Goal: Communication & Community: Ask a question

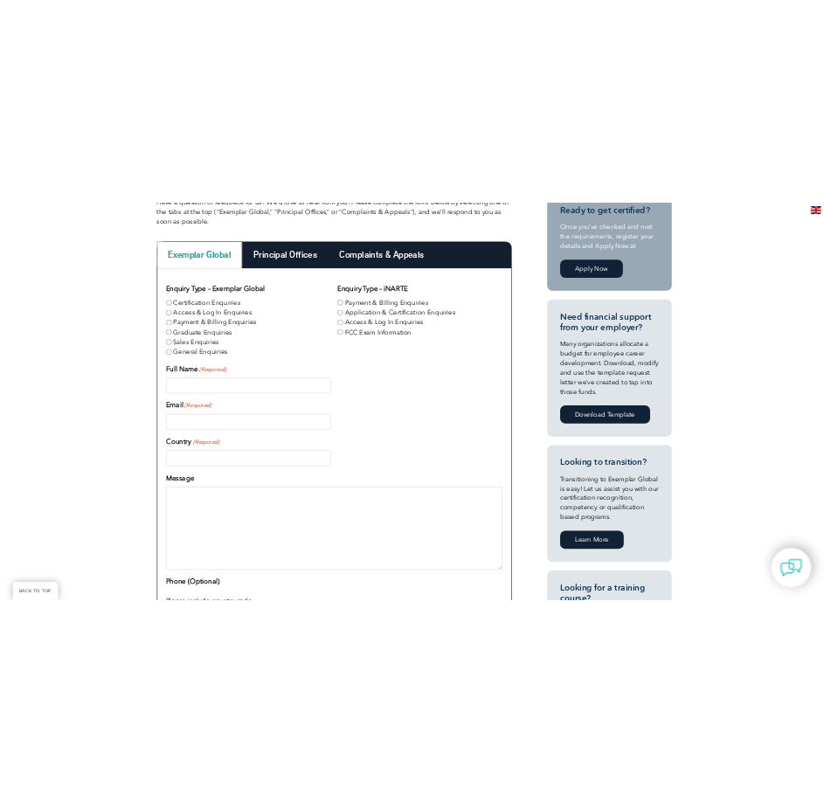
scroll to position [525, 0]
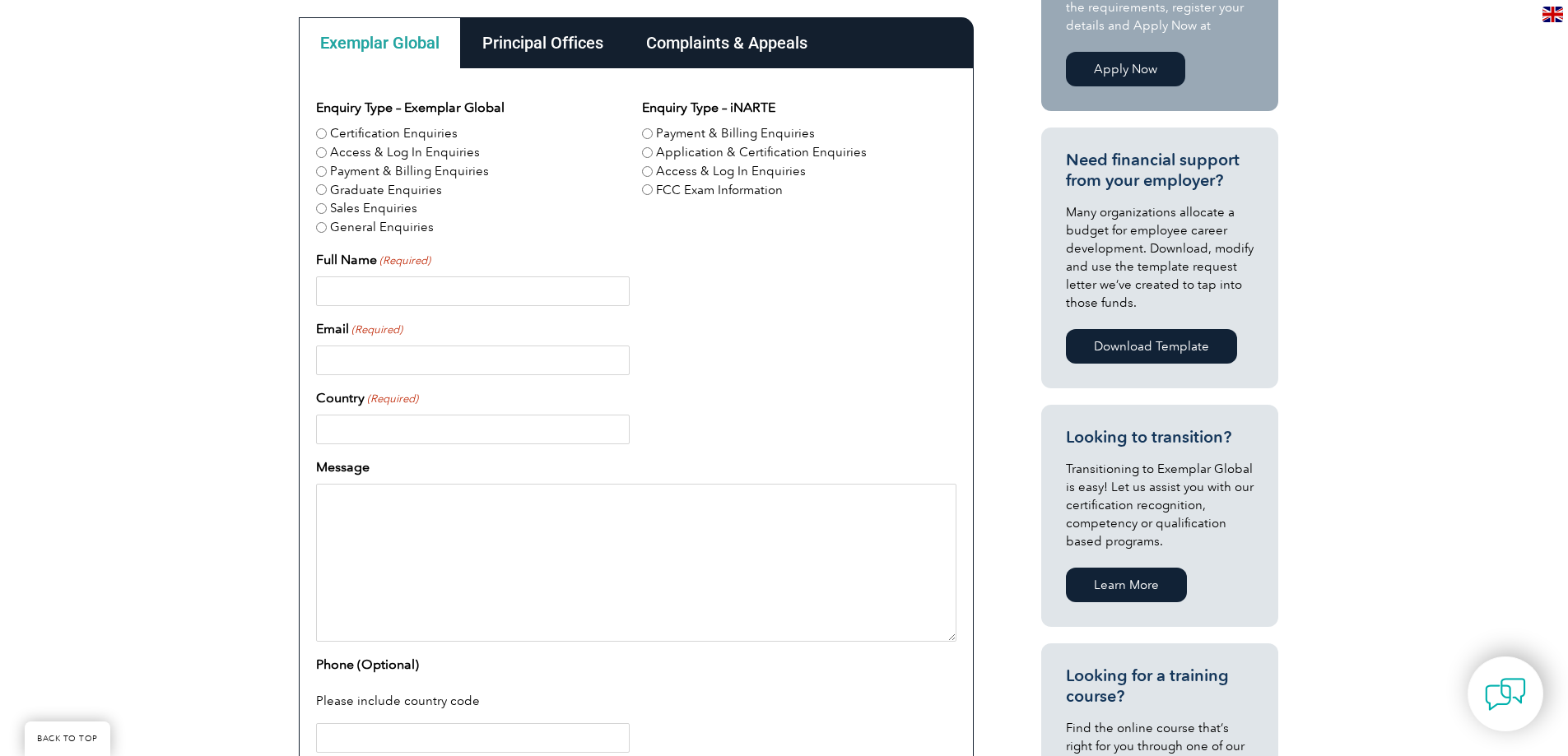
click at [645, 150] on input "Application & Certification Enquiries" at bounding box center [647, 152] width 10 height 10
radio input "true"
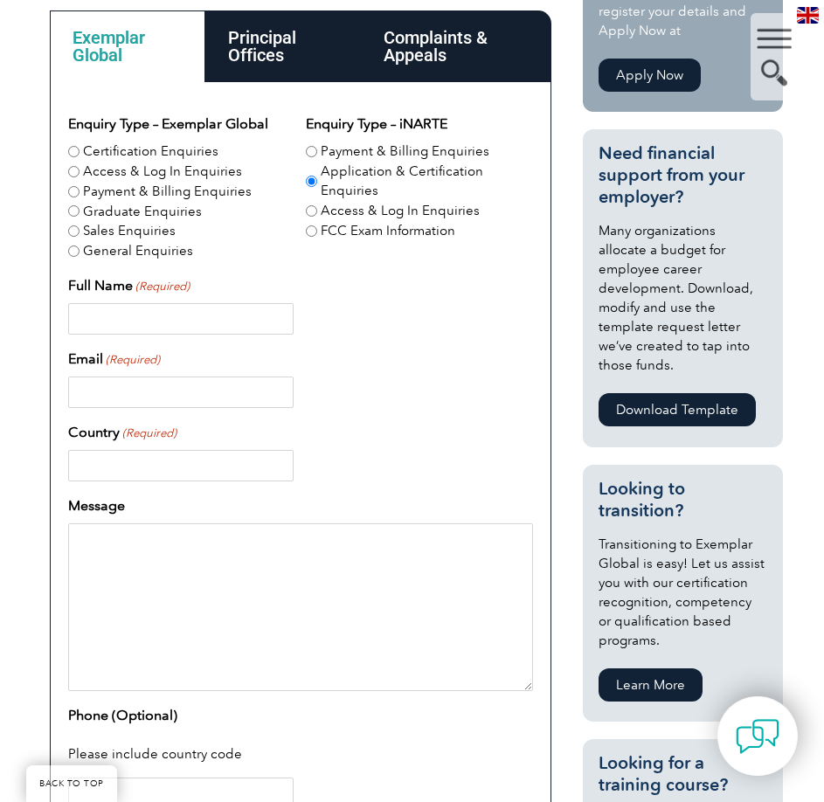
click at [159, 309] on input "Full Name (Required)" at bounding box center [181, 318] width 226 height 31
paste input "[PERSON_NAME]"
type input "[PERSON_NAME]"
click at [129, 385] on input "Email (Required)" at bounding box center [181, 392] width 226 height 31
paste input "[PERSON_NAME][EMAIL_ADDRESS][PERSON_NAME][DOMAIN_NAME]"
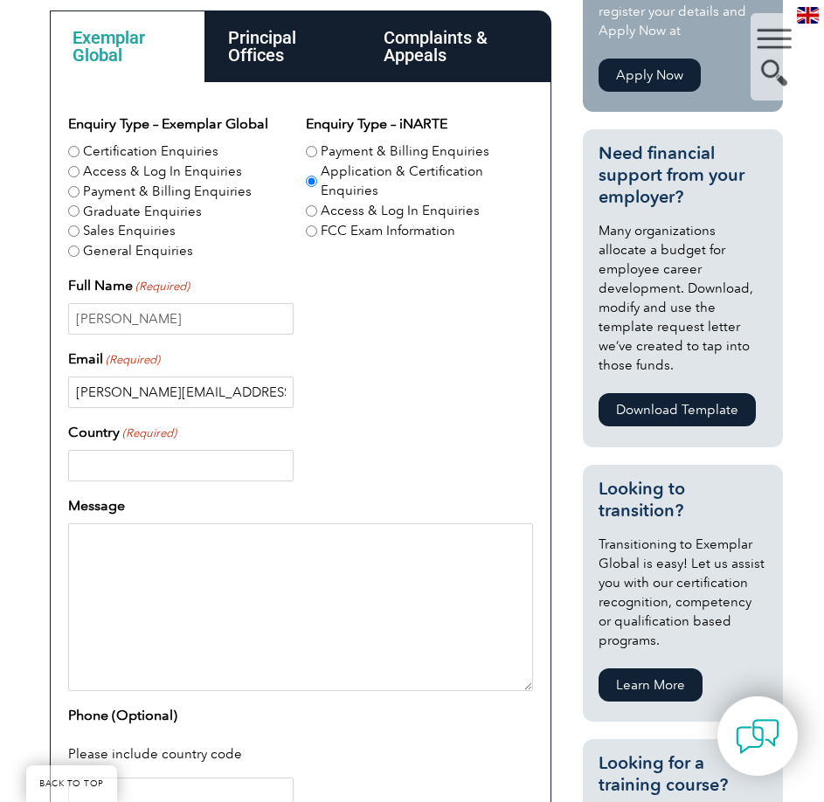
type input "[PERSON_NAME][EMAIL_ADDRESS][PERSON_NAME][DOMAIN_NAME]"
click at [138, 450] on input "Country (Required)" at bounding box center [181, 465] width 226 height 31
paste input "[GEOGRAPHIC_DATA]"
type input "[GEOGRAPHIC_DATA]"
click at [116, 546] on textarea "Message" at bounding box center [300, 608] width 465 height 168
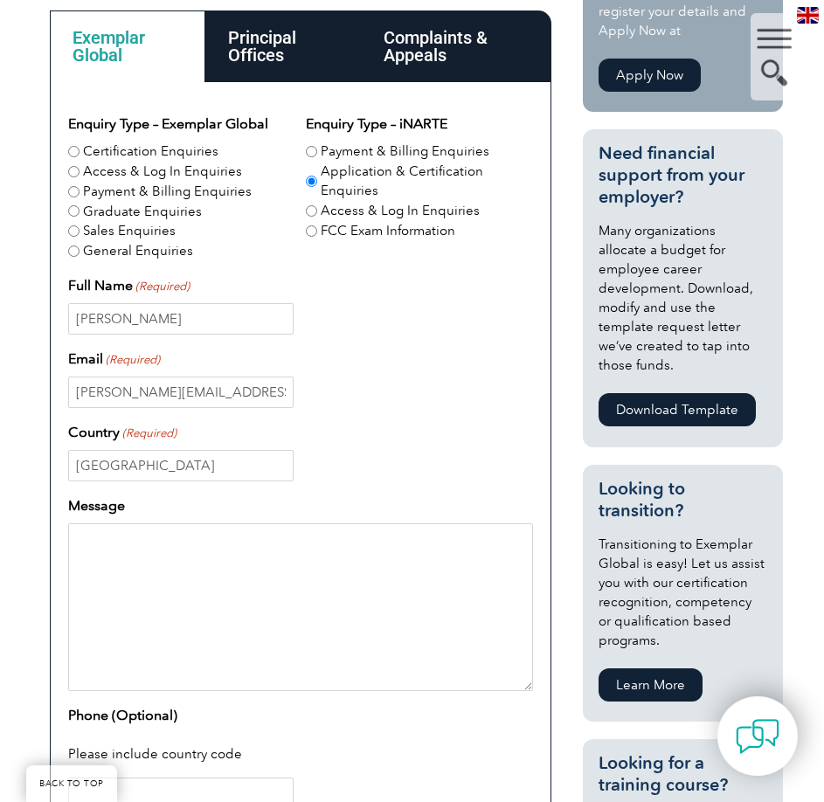
paste textarea "My certificate for EMC Engineer will expire in November. I am looking to try an…"
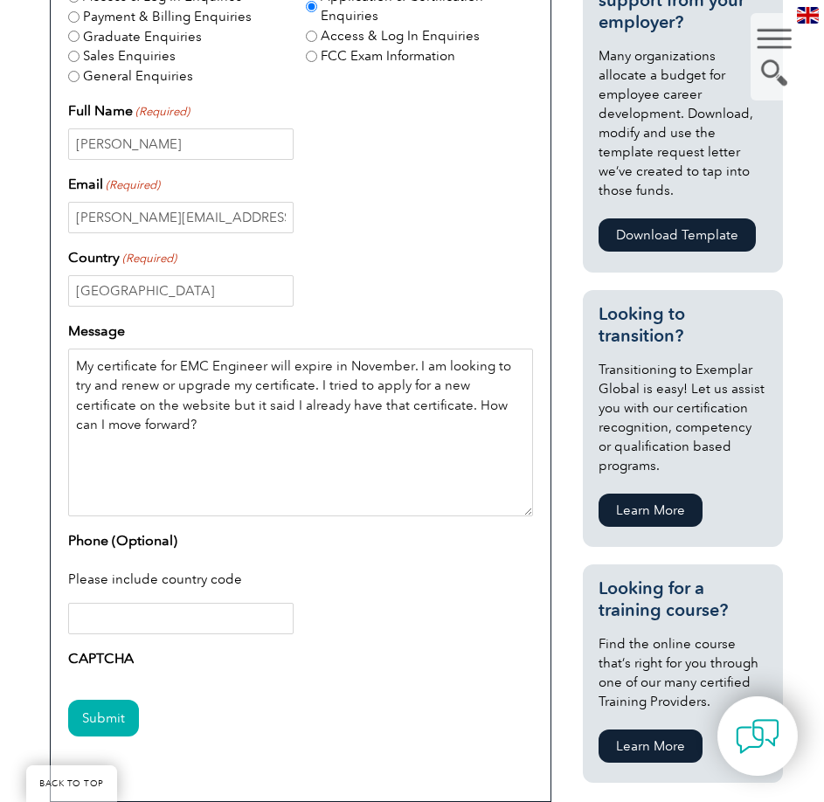
scroll to position [874, 0]
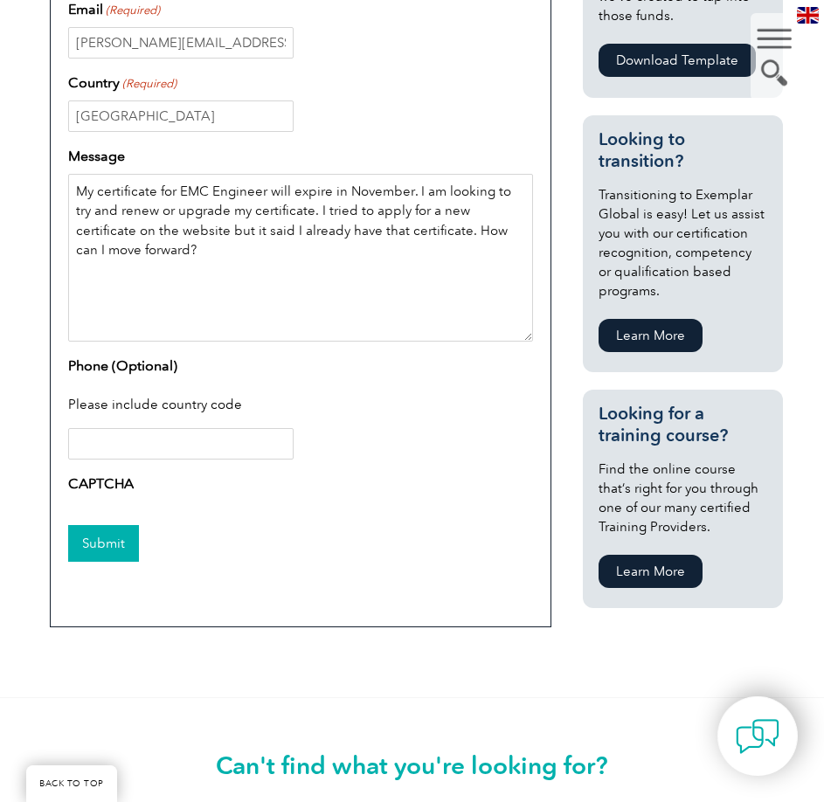
type textarea "My certificate for EMC Engineer will expire in November. I am looking to try an…"
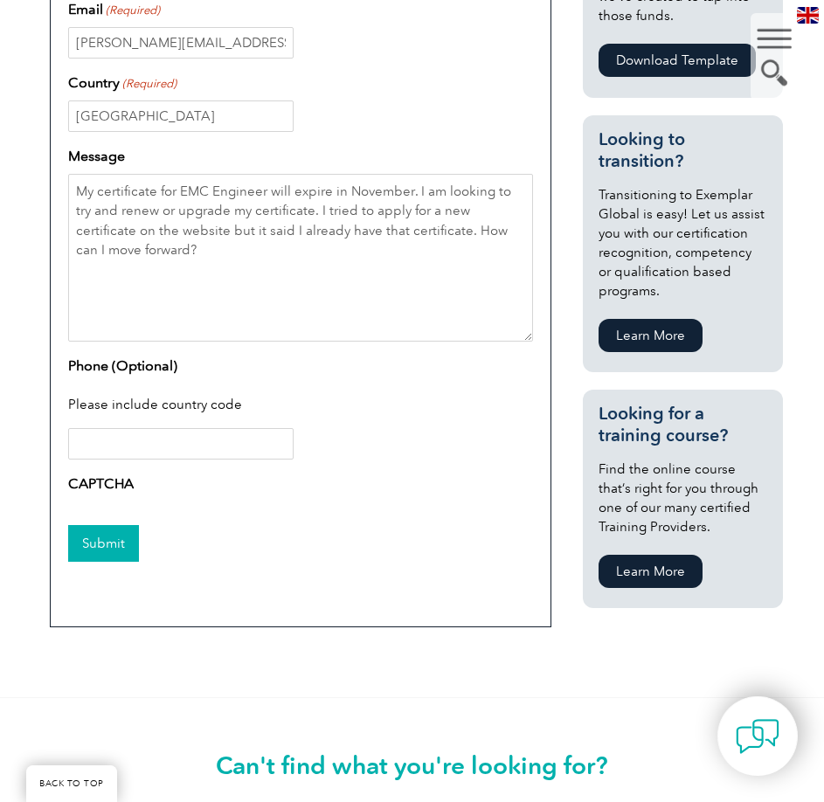
click at [102, 525] on input "Submit" at bounding box center [103, 543] width 71 height 37
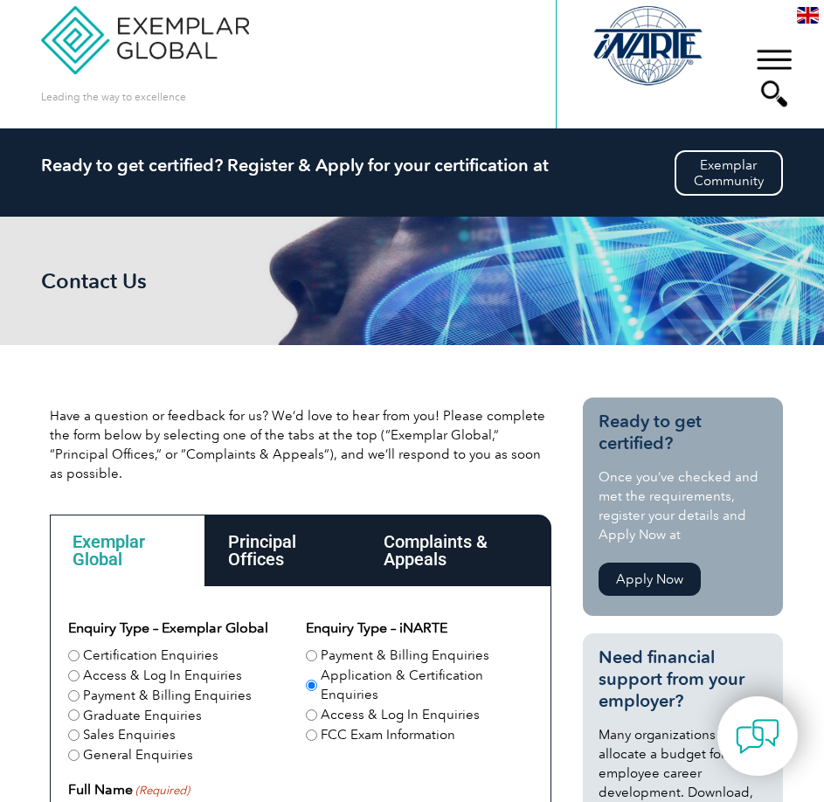
scroll to position [0, 0]
